Goal: Task Accomplishment & Management: Manage account settings

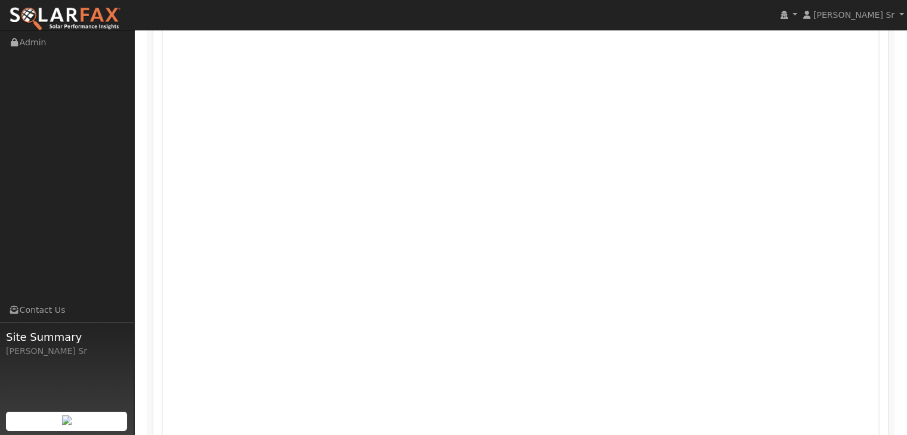
scroll to position [722, 0]
drag, startPoint x: 911, startPoint y: 242, endPoint x: 904, endPoint y: 141, distance: 101.6
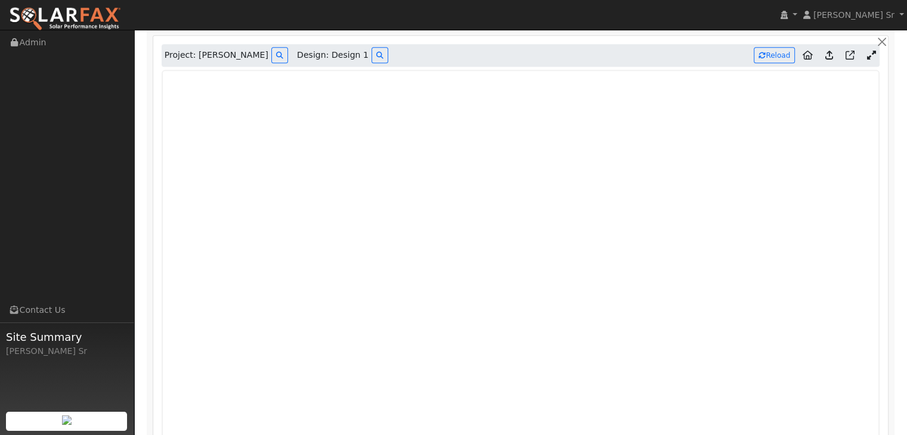
scroll to position [670, 0]
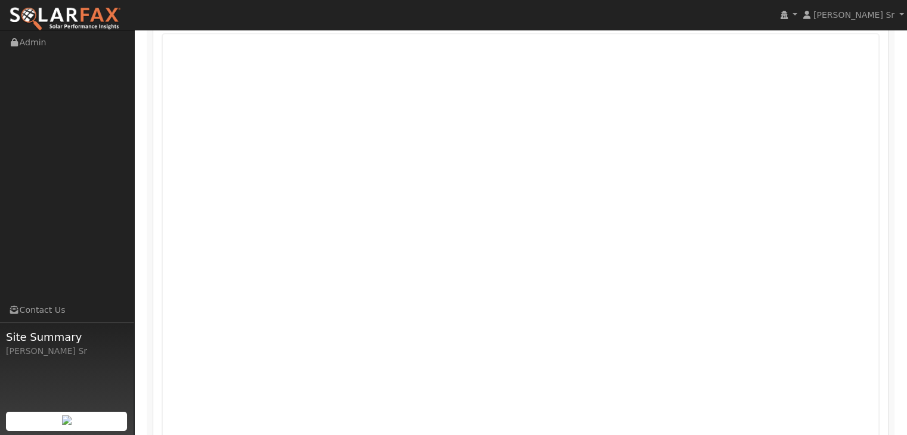
scroll to position [706, 0]
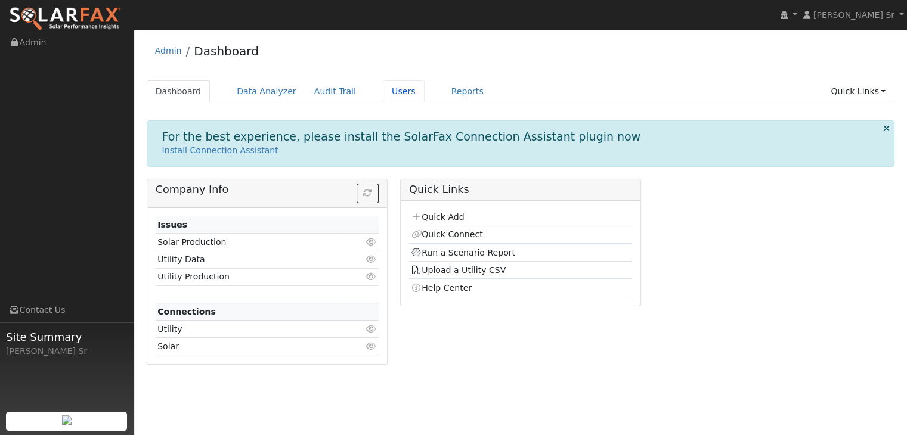
click at [383, 96] on link "Users" at bounding box center [404, 91] width 42 height 22
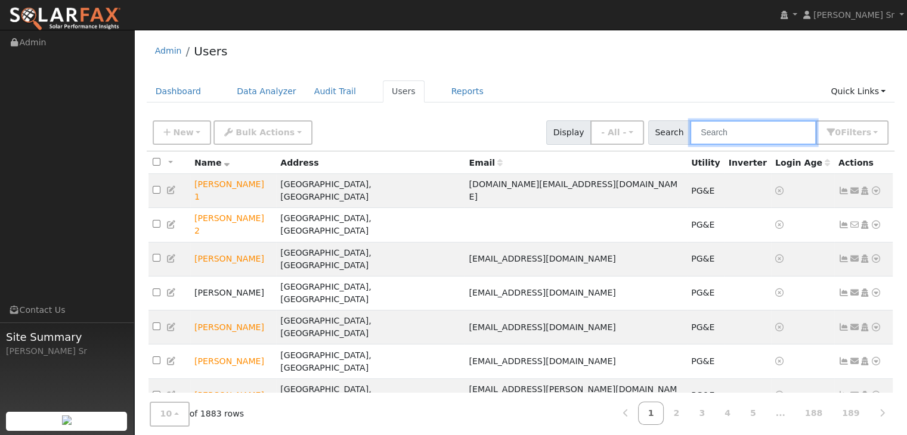
click at [726, 134] on input "text" at bounding box center [753, 132] width 126 height 24
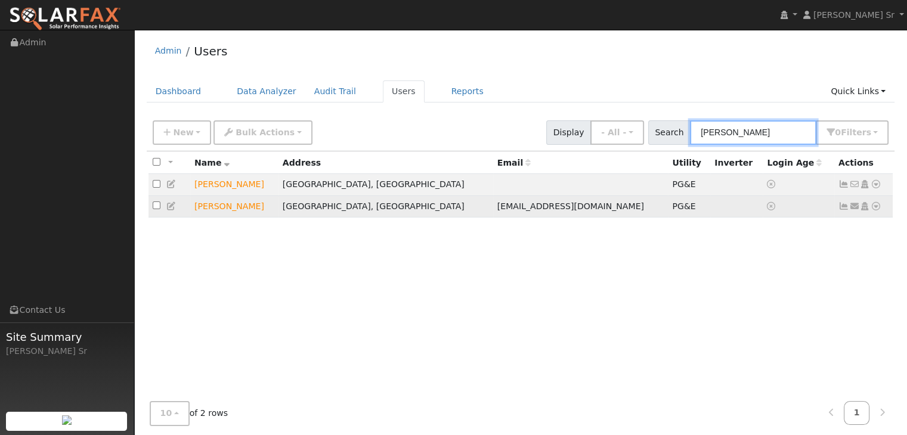
type input "[PERSON_NAME]"
click at [875, 208] on icon at bounding box center [876, 206] width 11 height 8
